Goal: Transaction & Acquisition: Download file/media

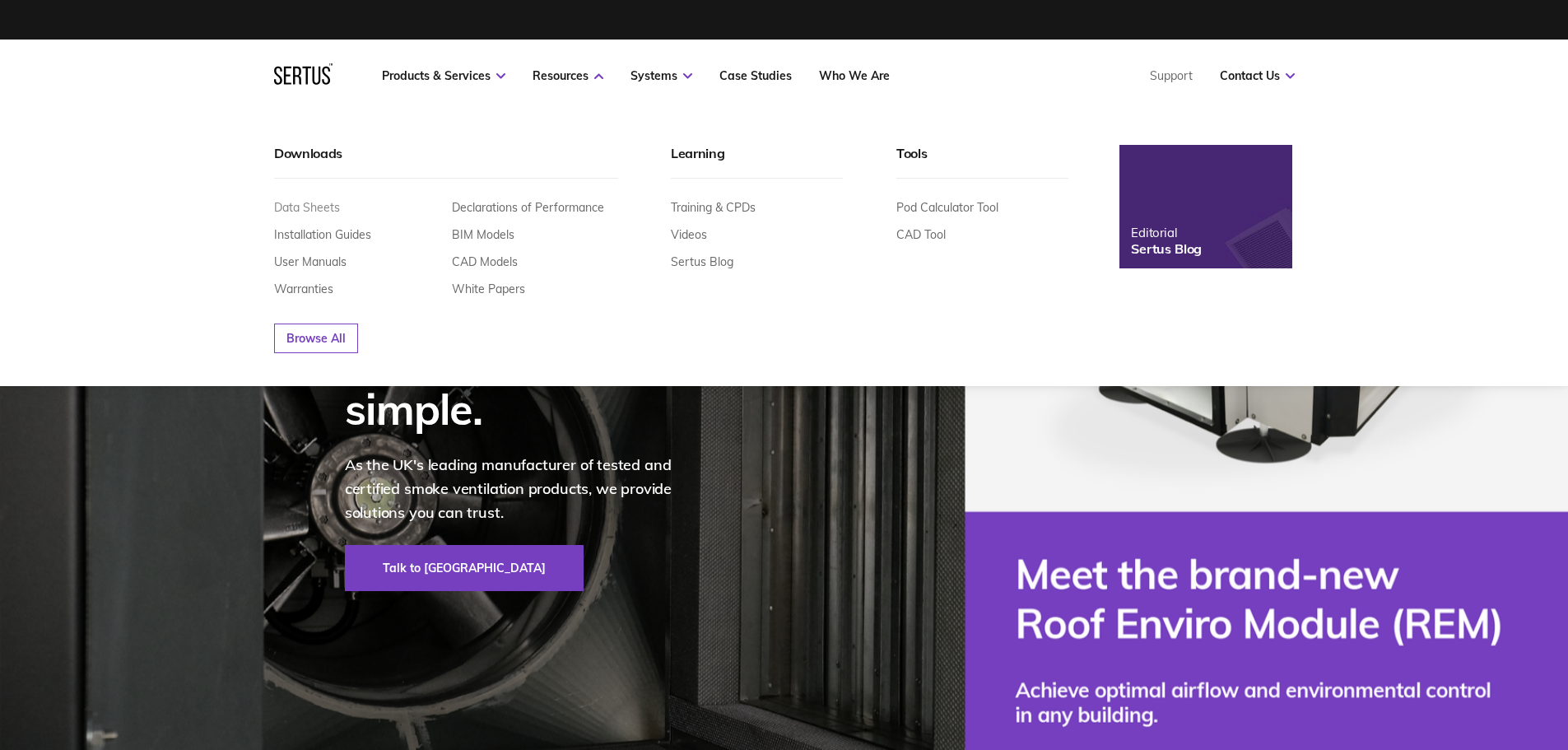
click at [306, 206] on link "Data Sheets" at bounding box center [306, 207] width 66 height 14
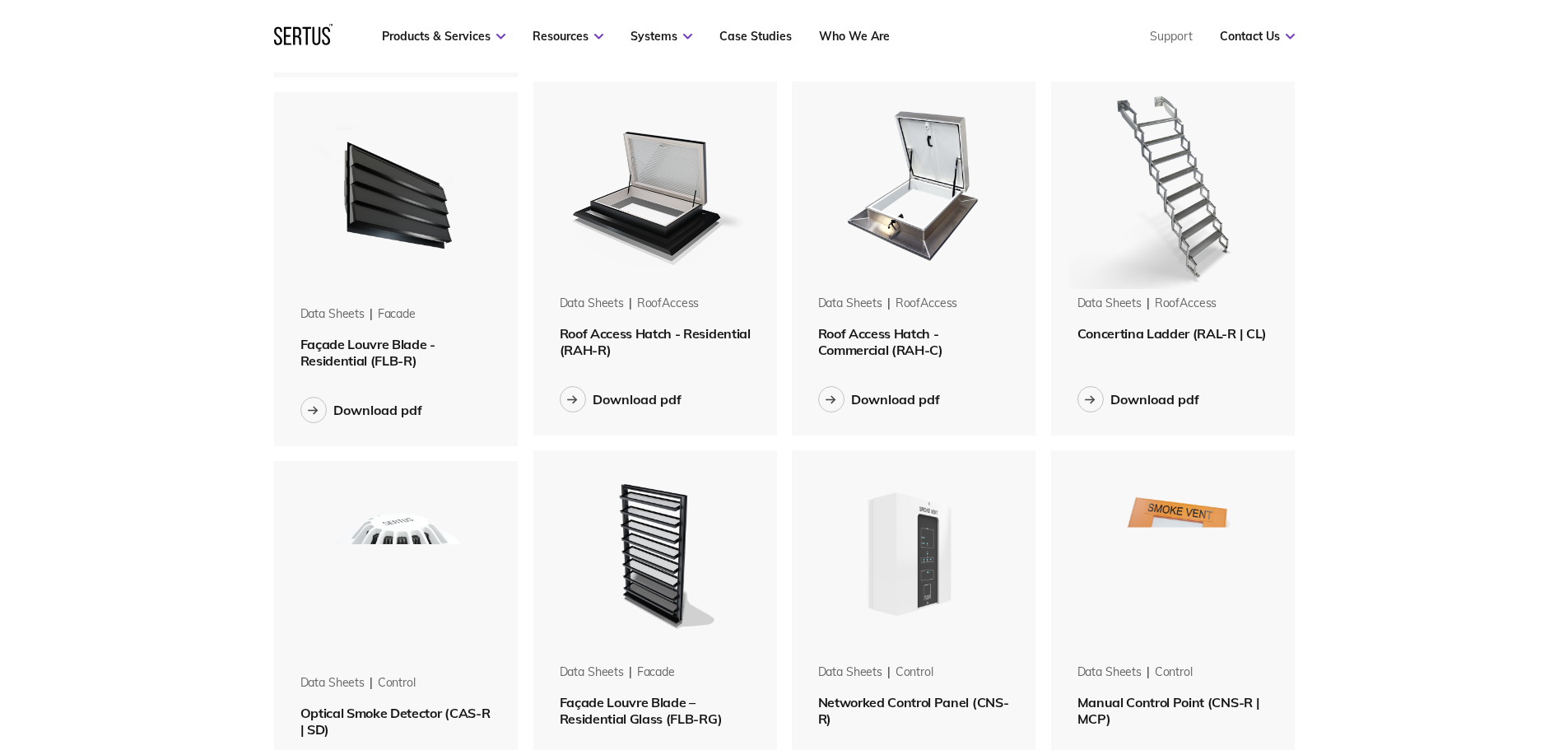
scroll to position [1646, 0]
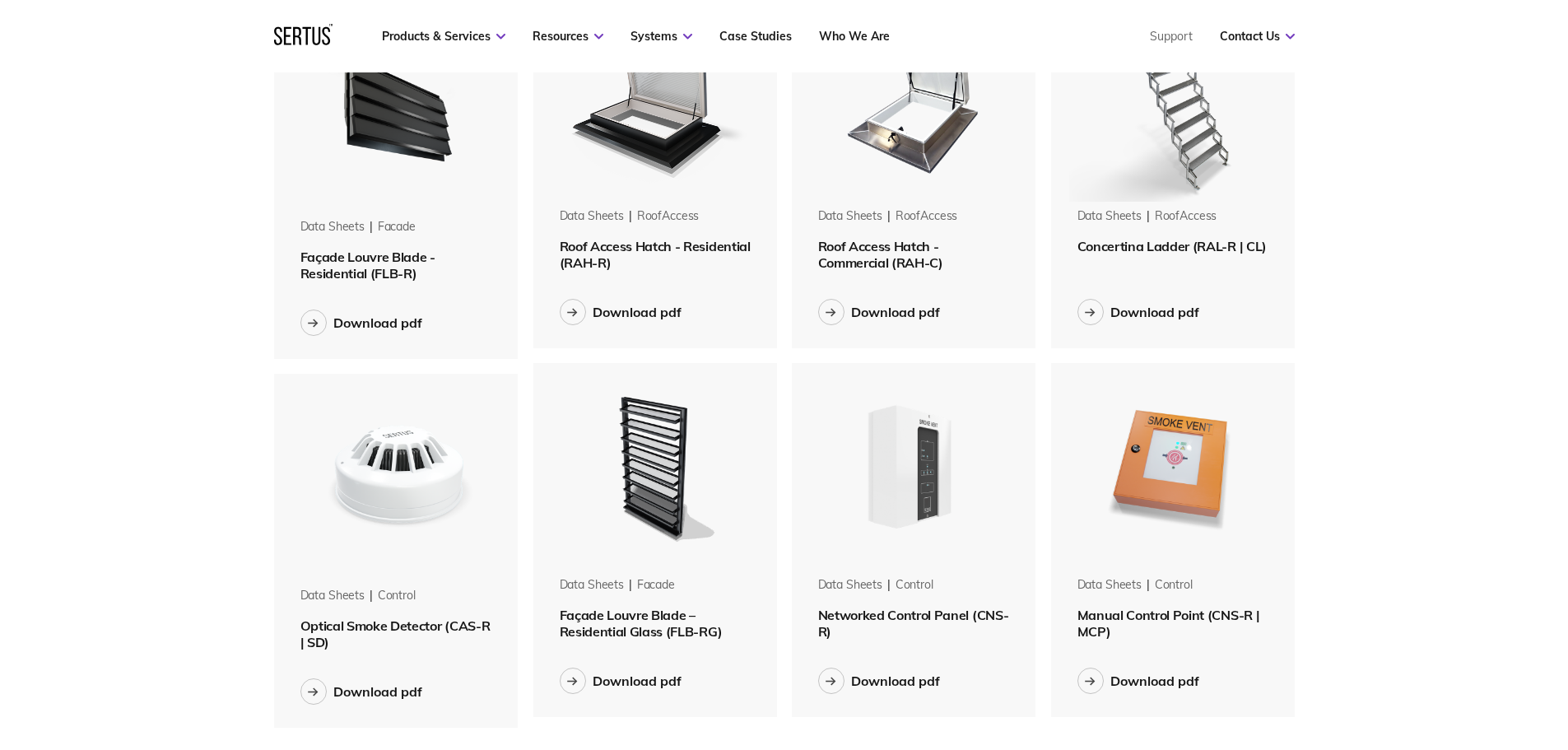
click at [681, 619] on span "Façade Louvre Blade – Residential Glass (FLB-RG)" at bounding box center [641, 623] width 163 height 33
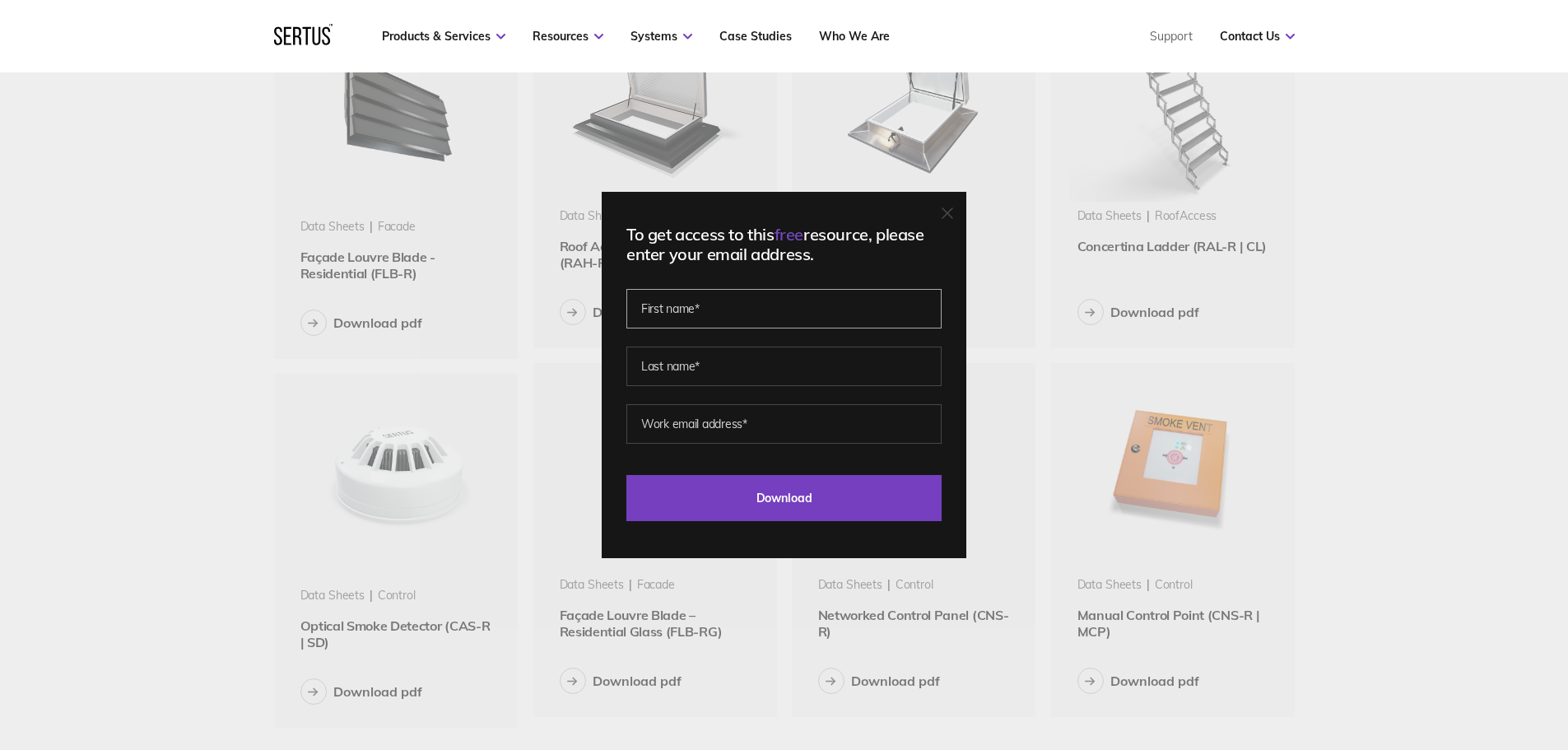
click at [767, 324] on input "text" at bounding box center [784, 309] width 315 height 40
type input "[PERSON_NAME]"
type input "Tuffin"
type input "[PERSON_NAME][EMAIL_ADDRESS][PERSON_NAME][DOMAIN_NAME]"
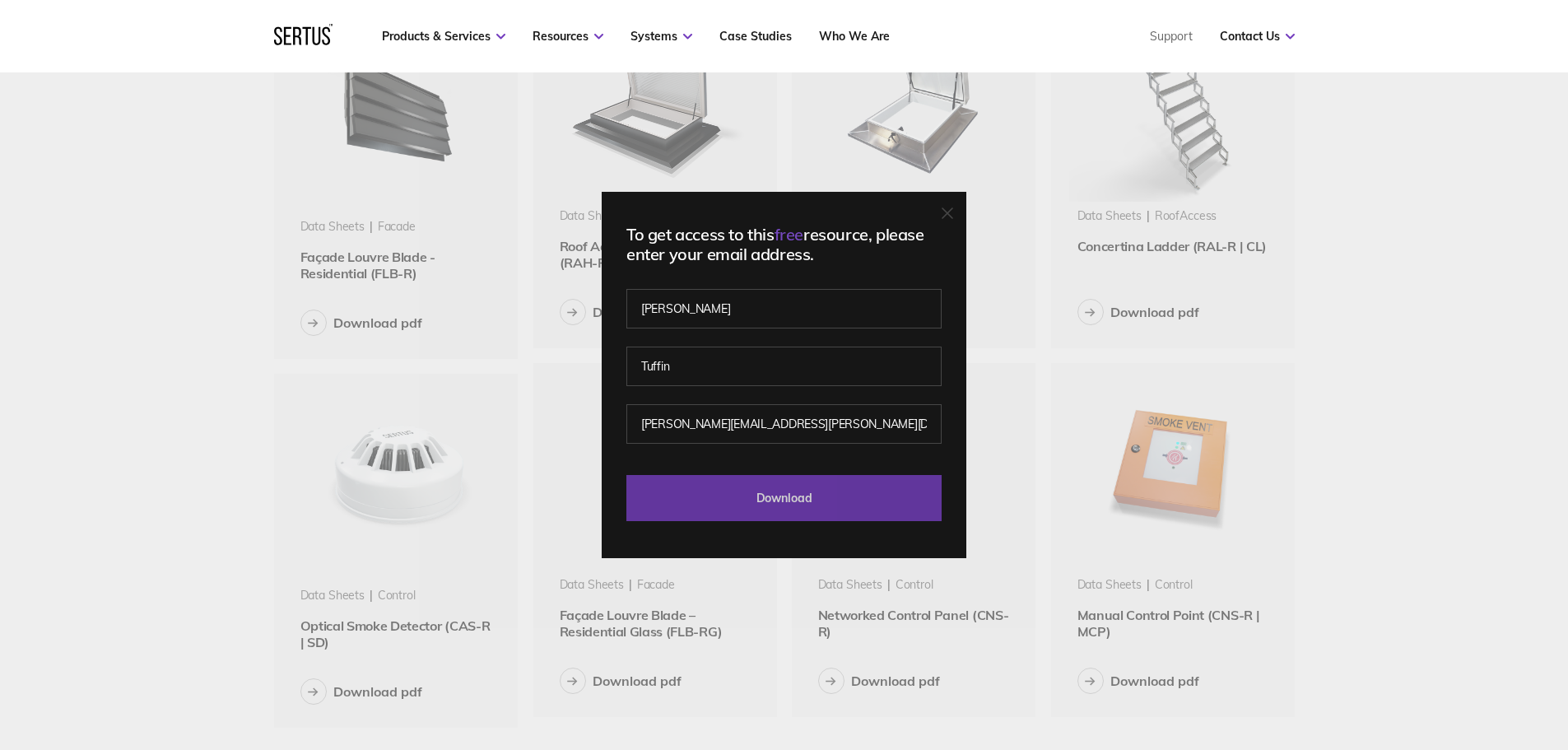
click at [785, 491] on input "Download" at bounding box center [784, 497] width 315 height 46
